Goal: Information Seeking & Learning: Check status

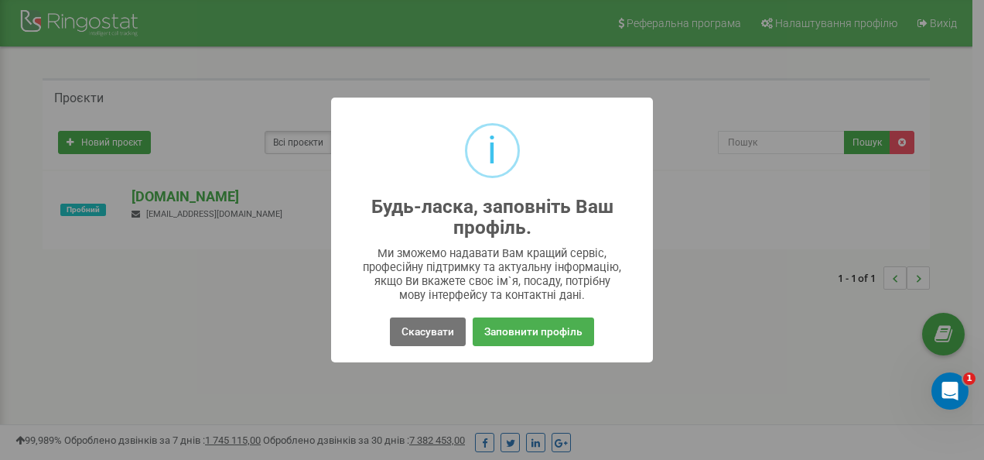
click at [468, 340] on div "Скасувати No Заповнити профіль" at bounding box center [492, 332] width 297 height 36
click at [449, 332] on button "Скасувати" at bounding box center [428, 331] width 76 height 29
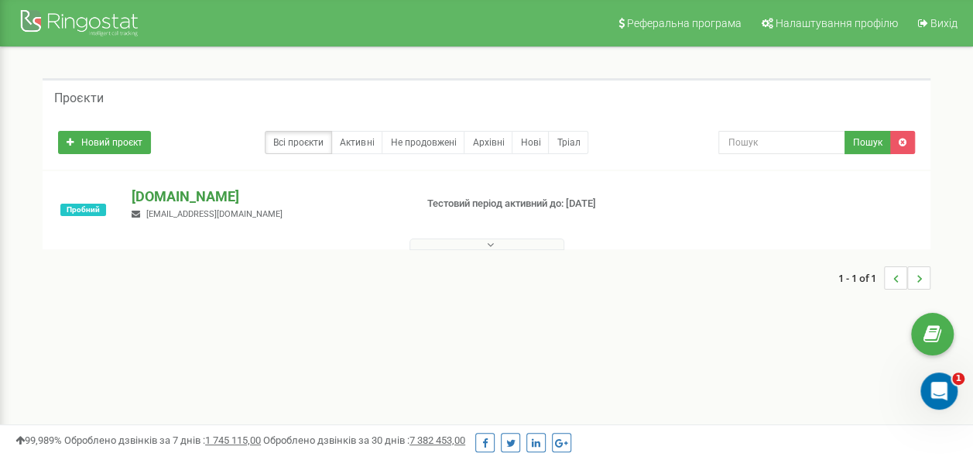
click at [180, 193] on p "[DOMAIN_NAME]" at bounding box center [267, 196] width 270 height 20
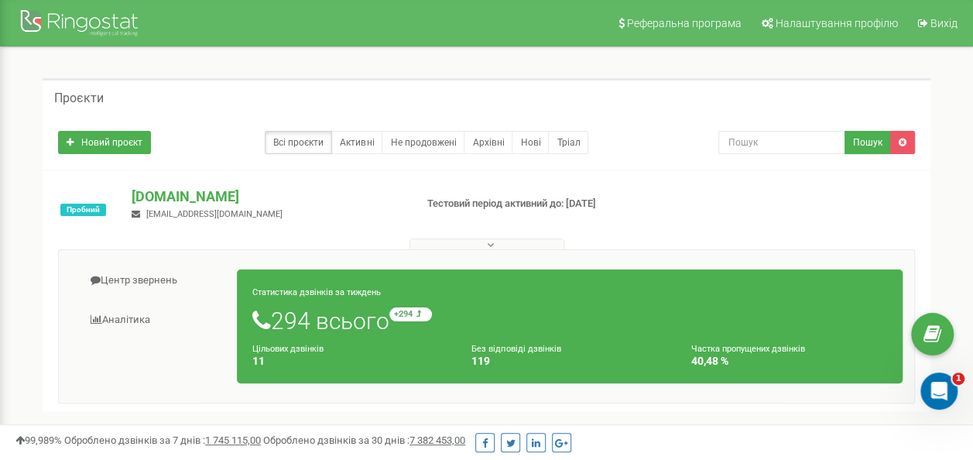
click at [192, 214] on span "[EMAIL_ADDRESS][DOMAIN_NAME]" at bounding box center [214, 214] width 136 height 10
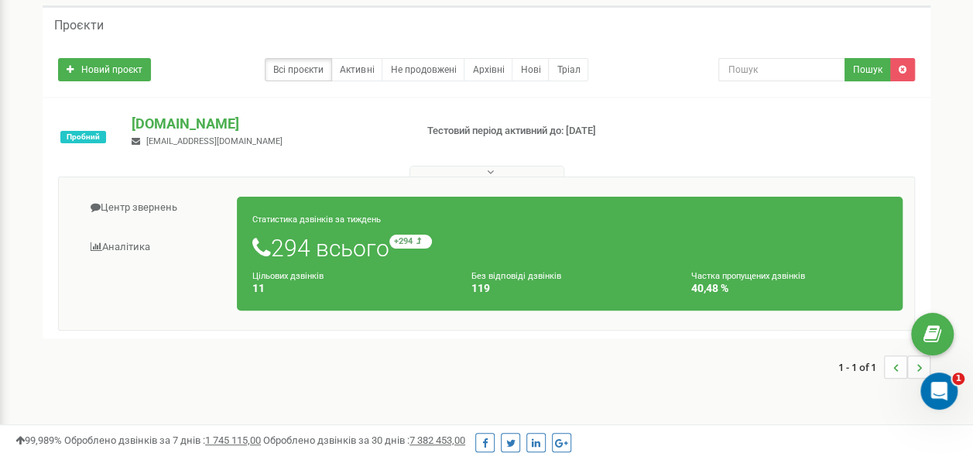
scroll to position [77, 0]
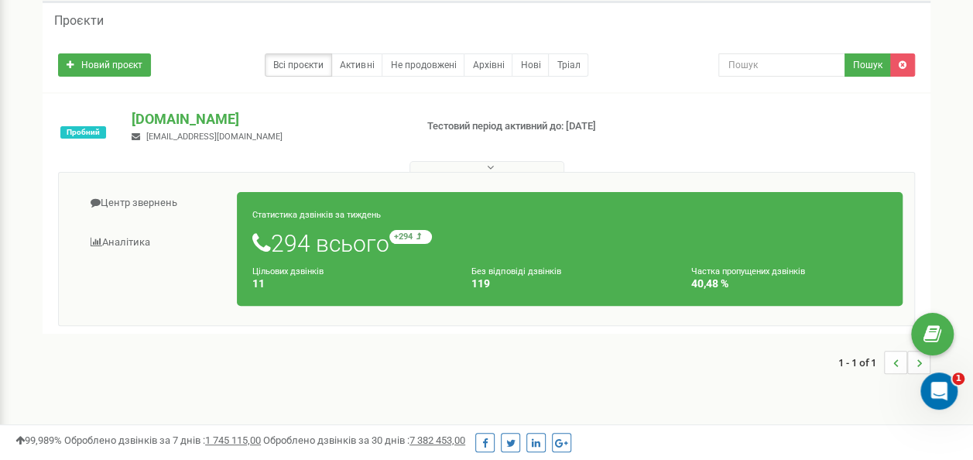
click at [371, 241] on h1 "294 всього +294 відносно минулого тижня" at bounding box center [569, 243] width 634 height 26
click at [400, 240] on h1 "294 всього +294 відносно минулого тижня" at bounding box center [569, 243] width 634 height 26
click at [419, 238] on small "+294 відносно минулого тижня" at bounding box center [480, 237] width 182 height 14
click at [476, 89] on div "Новий проєкт Всі проєкти Активні Не продовжені Архівні [GEOGRAPHIC_DATA] Пошук" at bounding box center [486, 65] width 887 height 54
click at [371, 67] on link "Активні" at bounding box center [356, 64] width 51 height 23
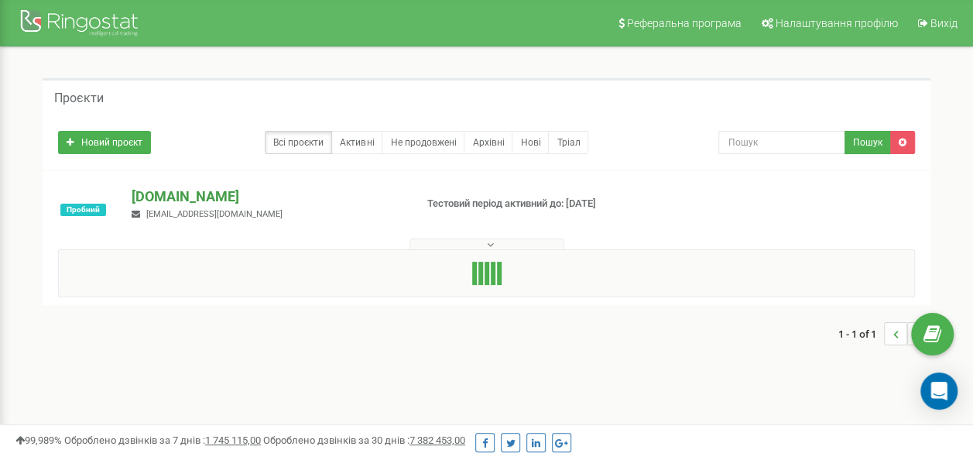
click at [161, 193] on p "[DOMAIN_NAME]" at bounding box center [267, 196] width 270 height 20
click at [186, 217] on span "[EMAIL_ADDRESS][DOMAIN_NAME]" at bounding box center [214, 214] width 136 height 10
click at [154, 196] on p "[DOMAIN_NAME]" at bounding box center [267, 196] width 270 height 20
click at [149, 196] on p "[DOMAIN_NAME]" at bounding box center [267, 196] width 270 height 20
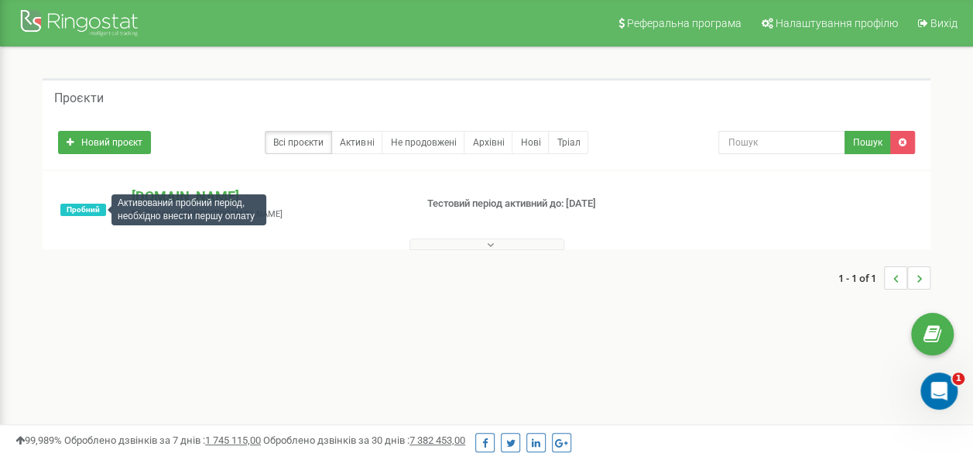
click at [76, 212] on span "Пробний" at bounding box center [83, 209] width 46 height 12
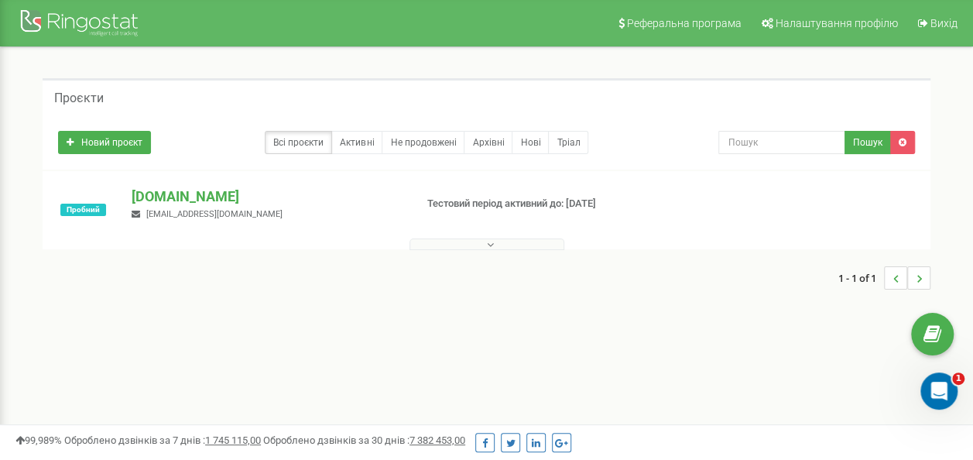
click at [497, 210] on div "Пробний ferm.in.ua andrii.yushchenko@ferm.in.ua Тестовий період активний до: 30…" at bounding box center [486, 217] width 880 height 62
click at [480, 243] on button at bounding box center [486, 244] width 155 height 12
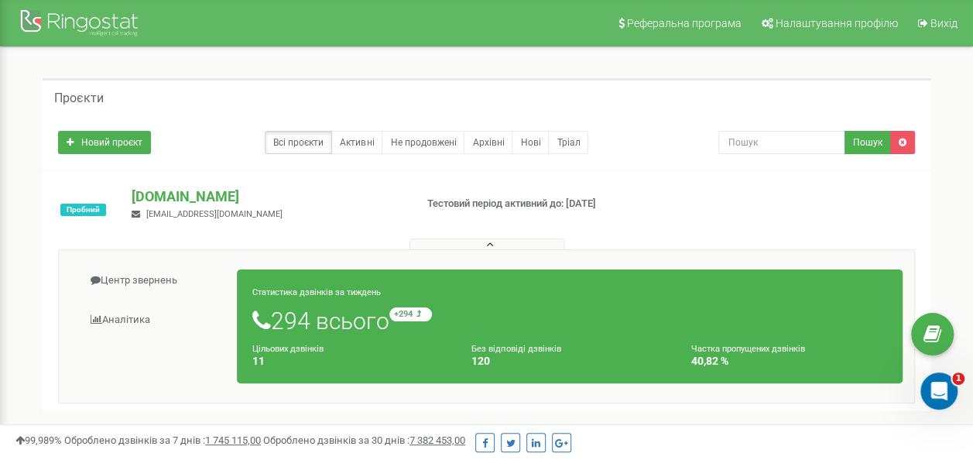
click at [525, 201] on p "Тестовий період активний до: [DATE]" at bounding box center [525, 204] width 197 height 15
click at [298, 48] on div "Проєкти Новий проєкт Всі проєкти Активні Не продовжені Архівні Нові Тріал Пошук" at bounding box center [486, 272] width 949 height 450
